Goal: Navigation & Orientation: Find specific page/section

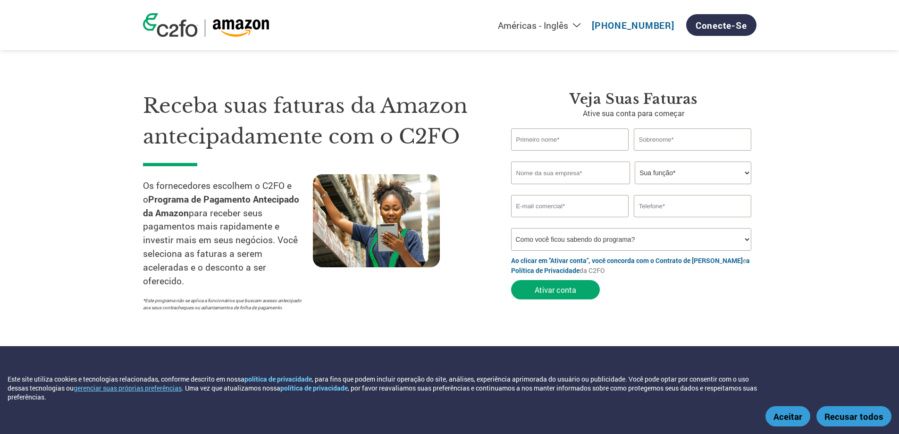
click at [779, 81] on section "Receba suas faturas da Amazon antecipadamente com o C2FO Os fornecedores escolh…" at bounding box center [449, 192] width 899 height 308
click at [584, 24] on select "Américas - Inglês Américas - Espanhol Américas - Português Amériques - Francês …" at bounding box center [478, 25] width 218 height 12
select select "pt"
click at [436, 19] on select "Américas - Inglês Américas - Espanhol Américas - Português Amériques - Francês …" at bounding box center [478, 25] width 218 height 12
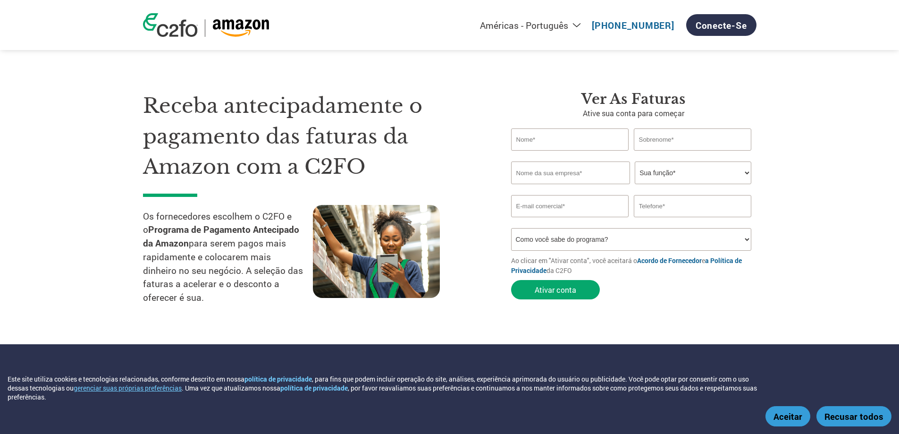
click at [232, 24] on img at bounding box center [240, 27] width 57 height 17
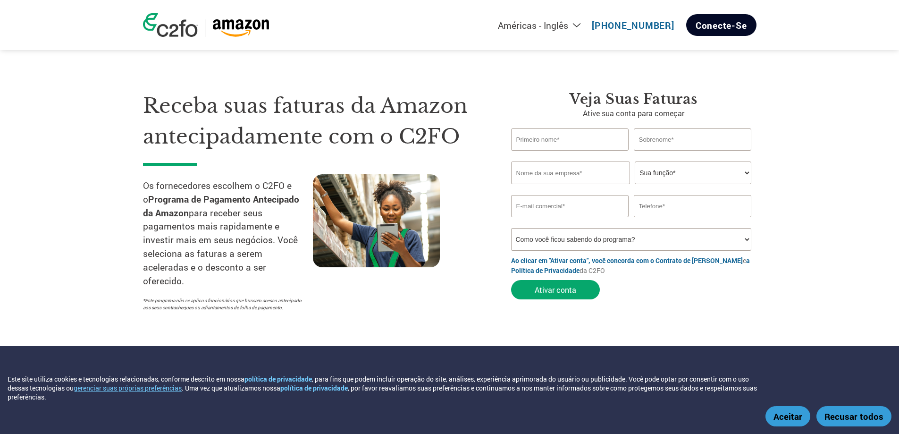
click at [723, 25] on font "Conecte-se" at bounding box center [721, 25] width 51 height 12
